Goal: Task Accomplishment & Management: Manage account settings

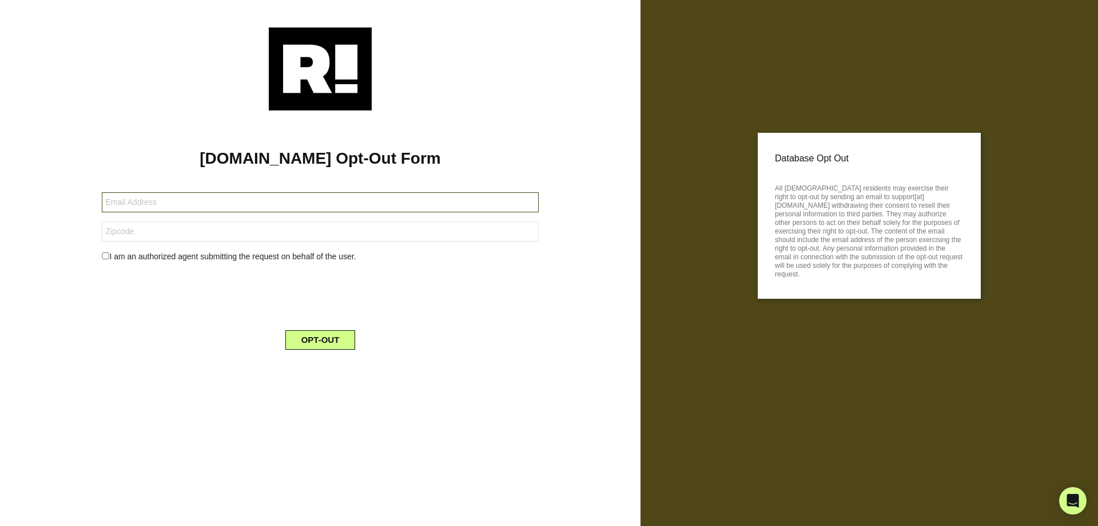
click at [136, 203] on input "text" at bounding box center [320, 202] width 436 height 20
type input "[EMAIL_ADDRESS][DOMAIN_NAME]"
click at [144, 237] on input "text" at bounding box center [320, 231] width 436 height 20
type input "80125"
click at [108, 255] on input "checkbox" at bounding box center [105, 255] width 7 height 7
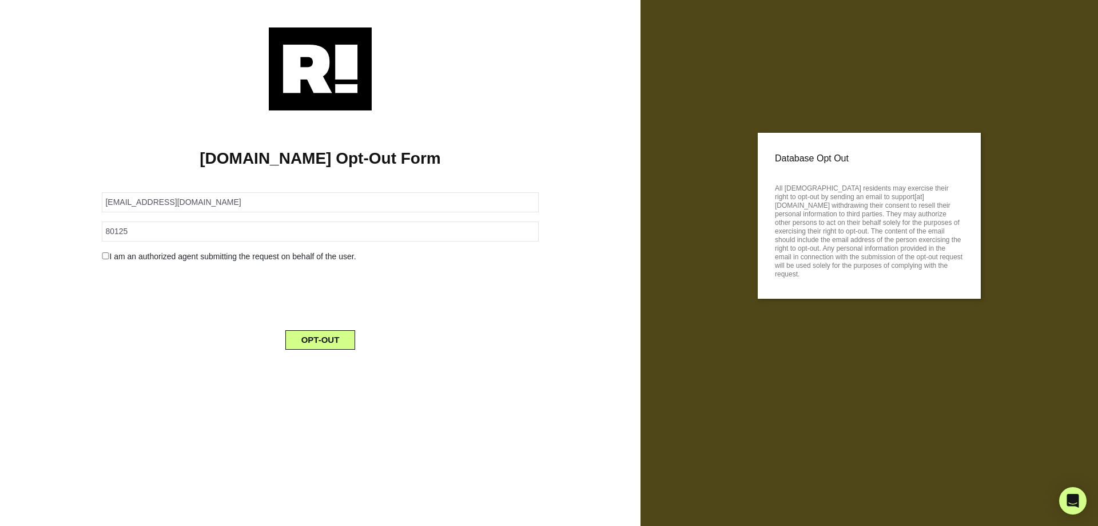
checkbox input "true"
click at [316, 370] on button "OPT-OUT" at bounding box center [320, 368] width 70 height 19
